Goal: Transaction & Acquisition: Download file/media

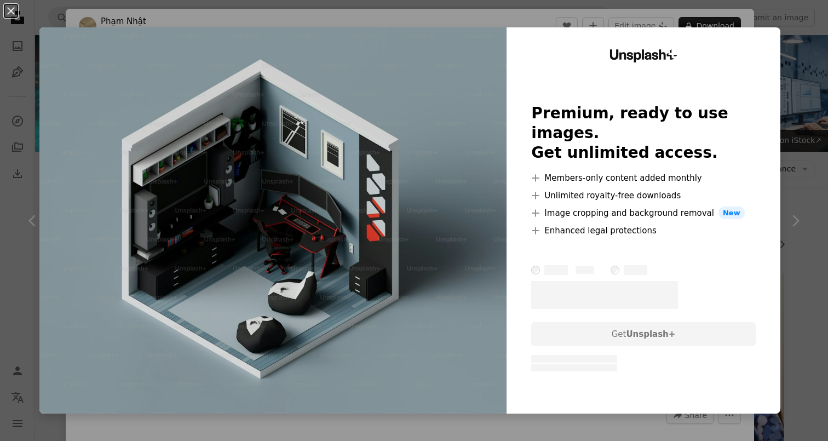
scroll to position [399, 0]
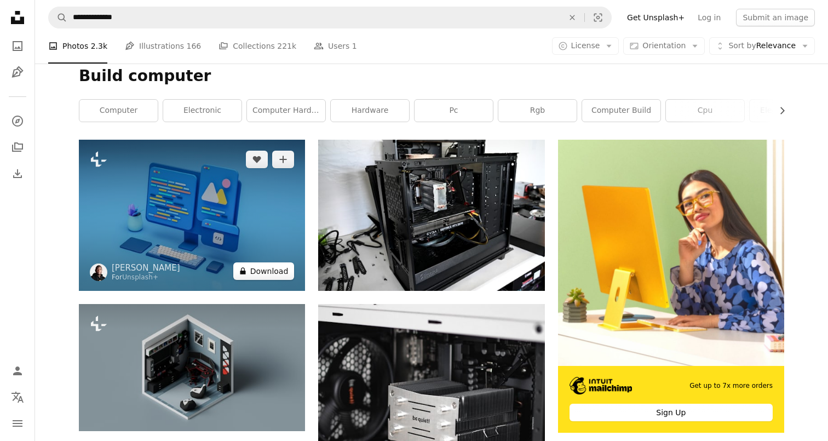
scroll to position [132, 0]
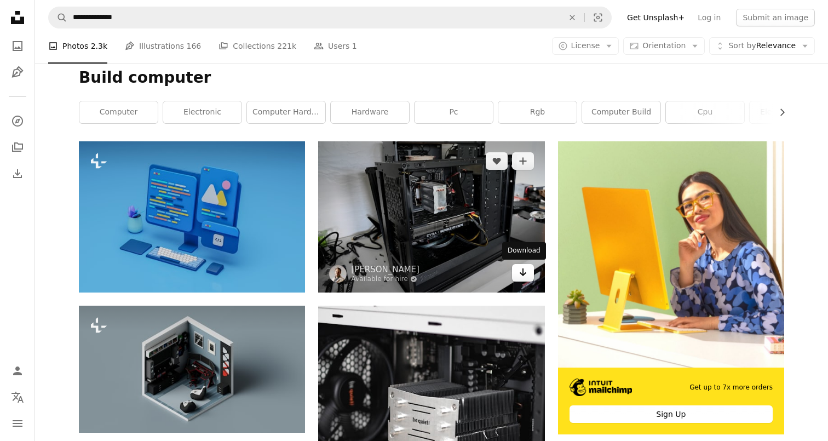
click at [527, 275] on link "Arrow pointing down" at bounding box center [523, 273] width 22 height 18
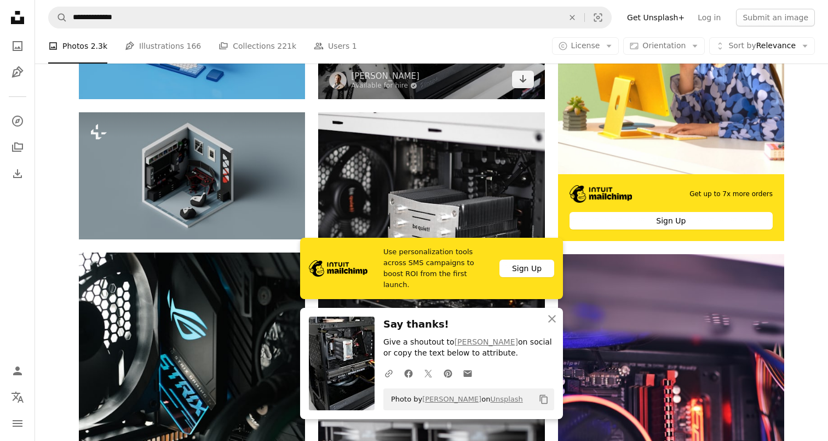
scroll to position [361, 0]
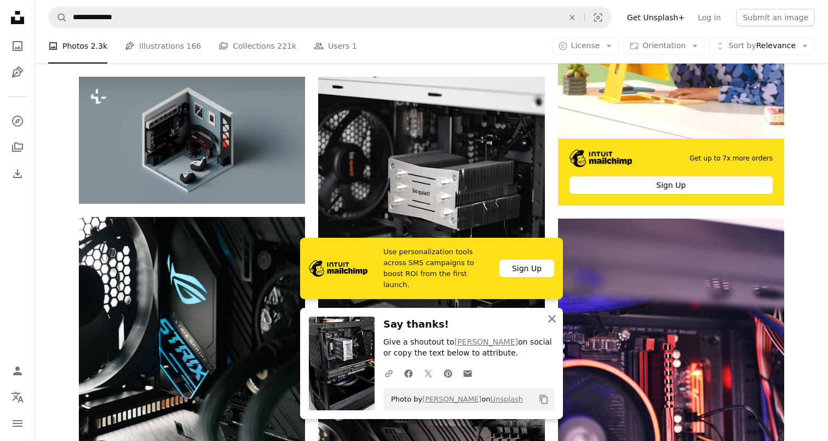
click at [553, 317] on icon "button" at bounding box center [552, 319] width 8 height 8
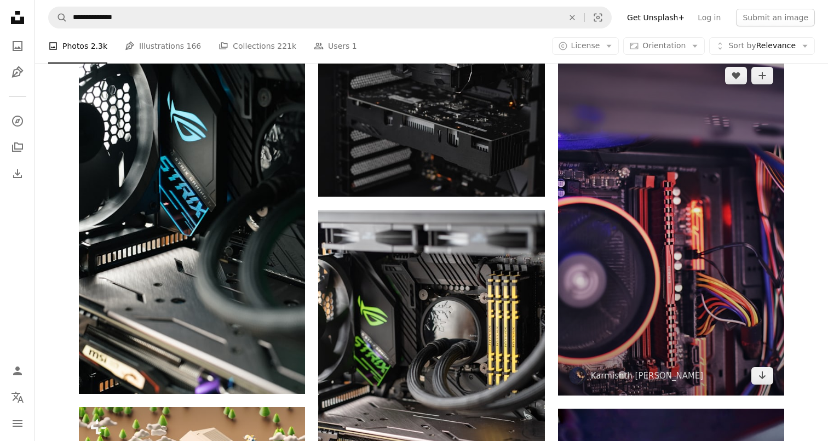
scroll to position [523, 0]
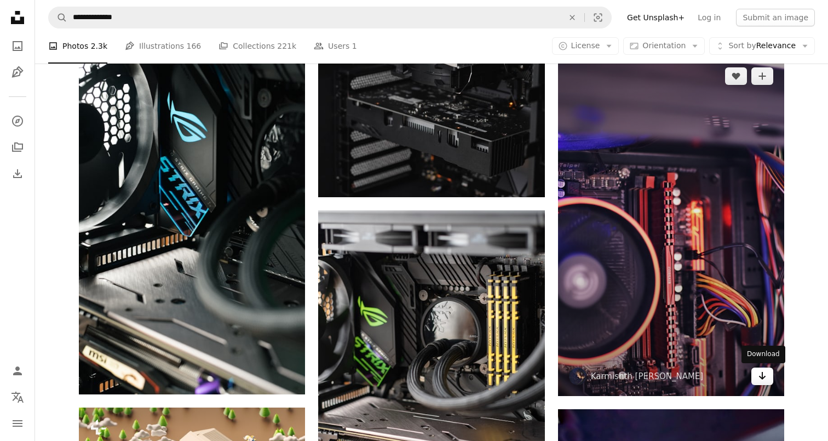
click at [765, 377] on icon "Arrow pointing down" at bounding box center [761, 375] width 9 height 13
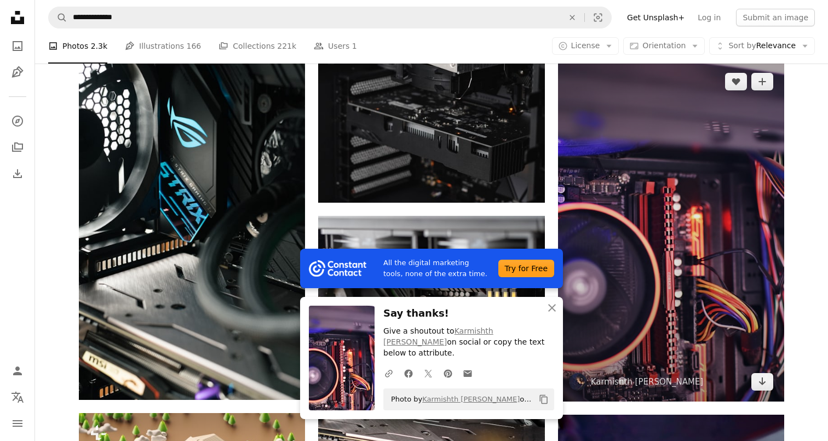
scroll to position [519, 0]
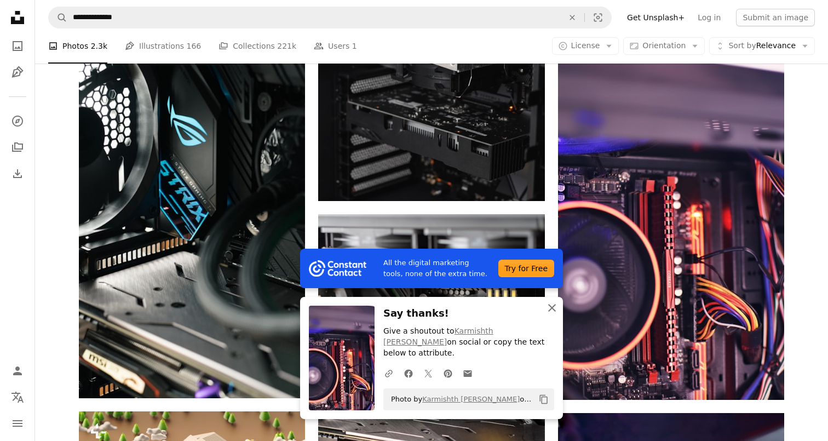
click at [553, 314] on icon "An X shape" at bounding box center [551, 307] width 13 height 13
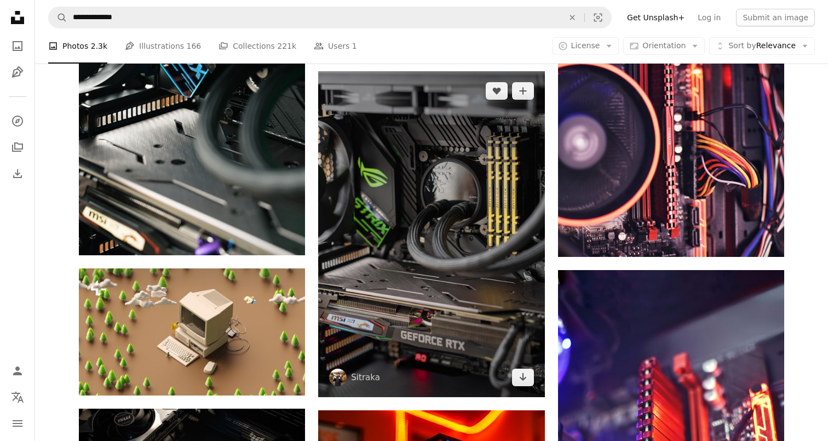
scroll to position [687, 0]
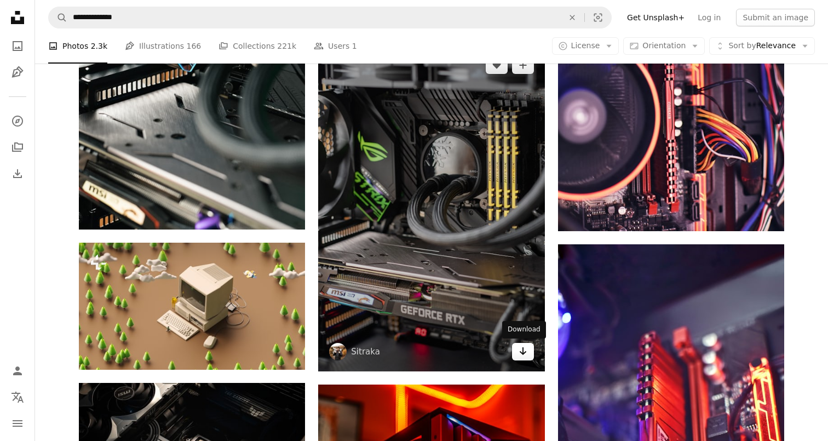
click at [528, 351] on link "Arrow pointing down" at bounding box center [523, 352] width 22 height 18
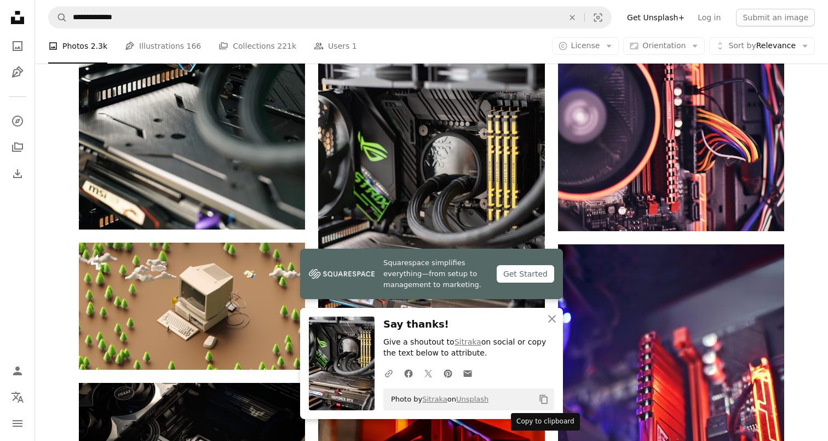
click at [547, 398] on icon "Copy content" at bounding box center [544, 399] width 10 height 10
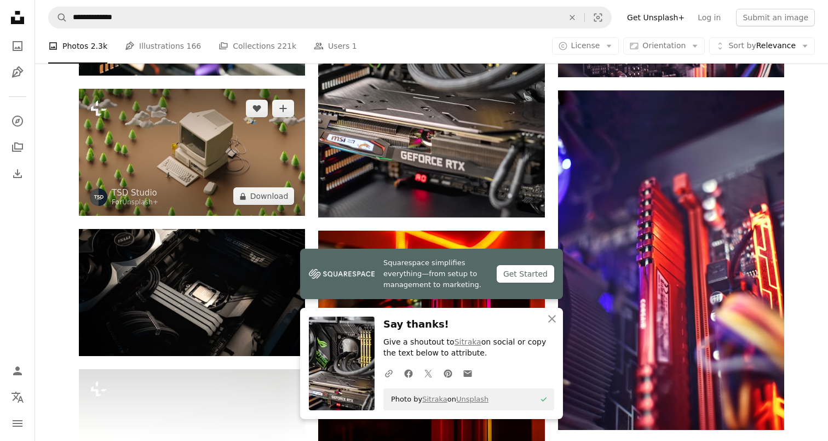
scroll to position [869, 0]
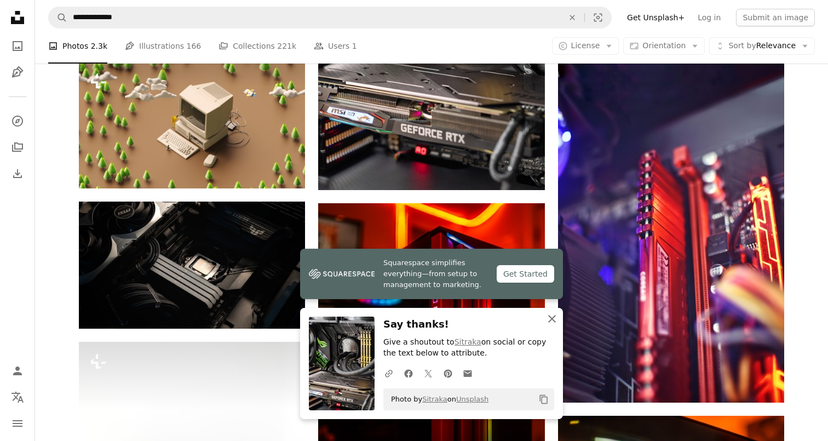
click at [550, 319] on icon "An X shape" at bounding box center [551, 318] width 13 height 13
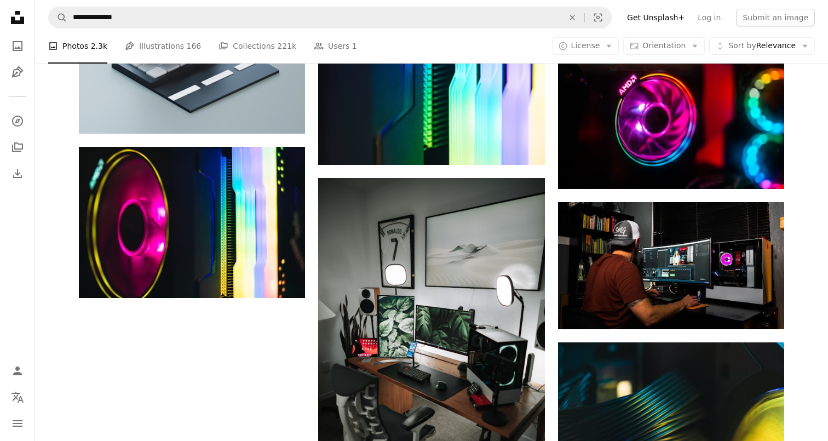
scroll to position [1603, 0]
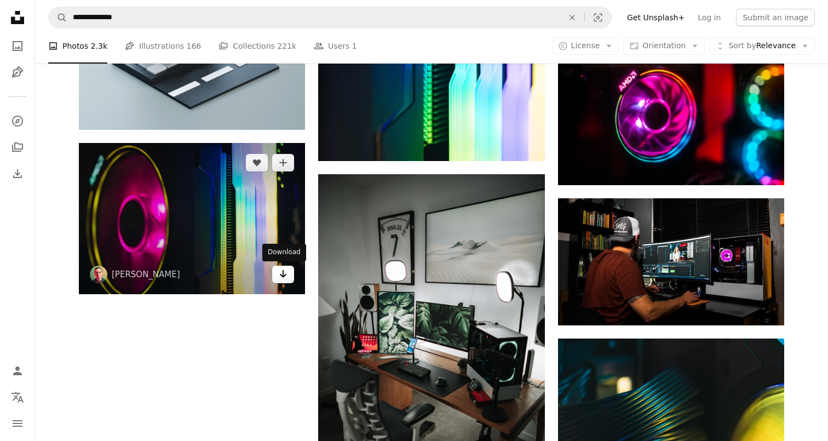
click at [288, 279] on link "Arrow pointing down" at bounding box center [283, 274] width 22 height 18
